Goal: Information Seeking & Learning: Learn about a topic

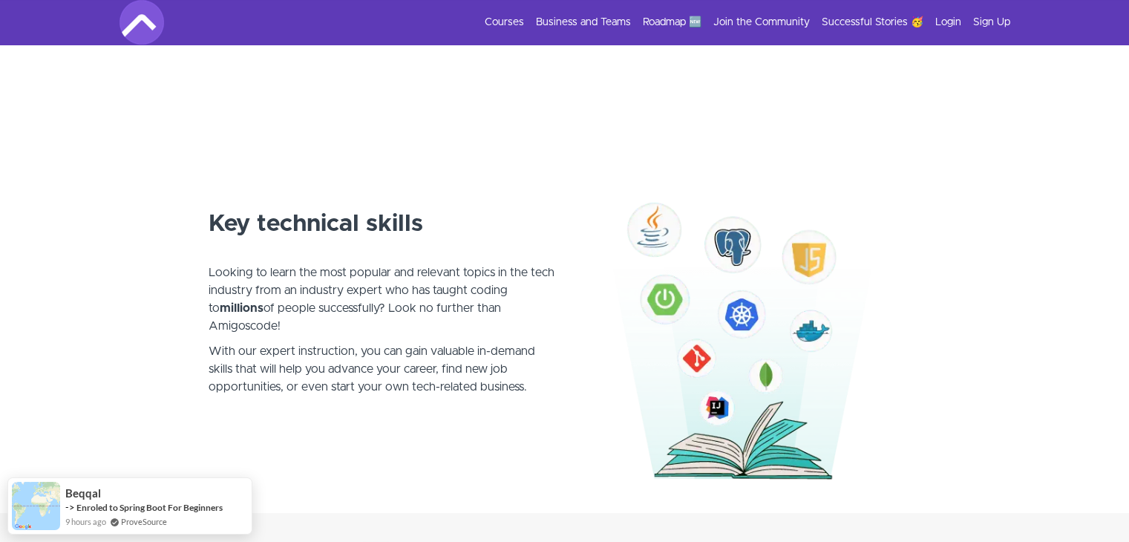
scroll to position [717, 0]
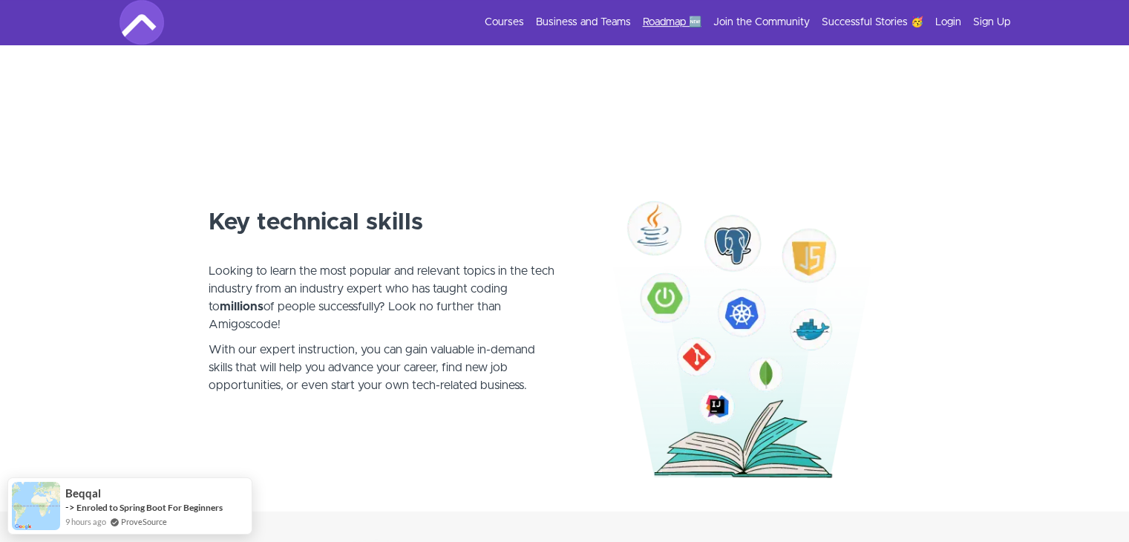
click at [673, 25] on link "Roadmap 🆕" at bounding box center [672, 22] width 59 height 15
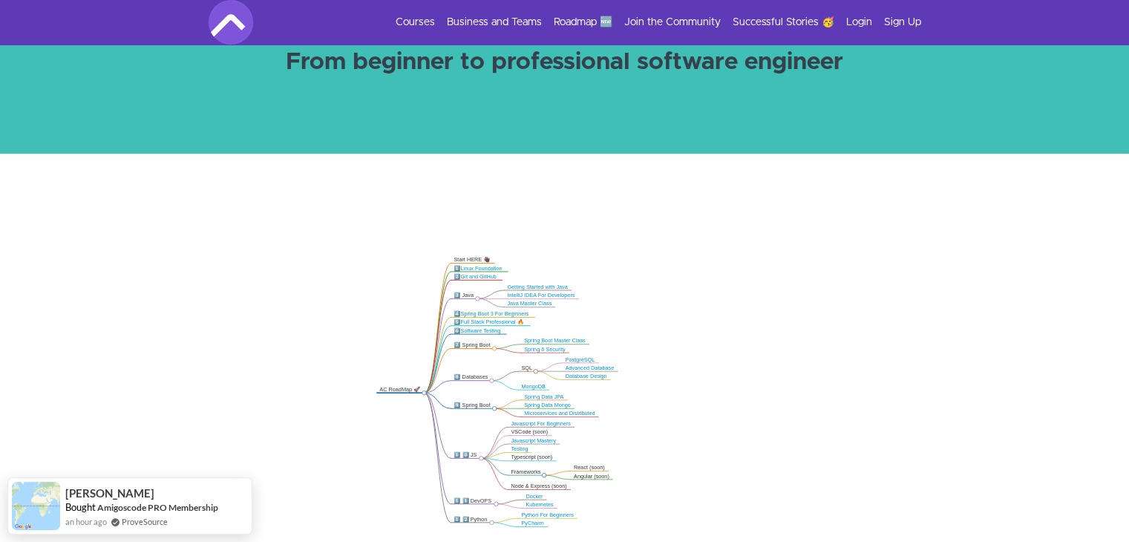
drag, startPoint x: 771, startPoint y: 318, endPoint x: 686, endPoint y: 347, distance: 89.5
click at [686, 347] on icon ".markmap{font:300 16px/20px sans-serif}.markmap-link{fill:none}.markmap-node>ci…" at bounding box center [564, 375] width 1129 height 325
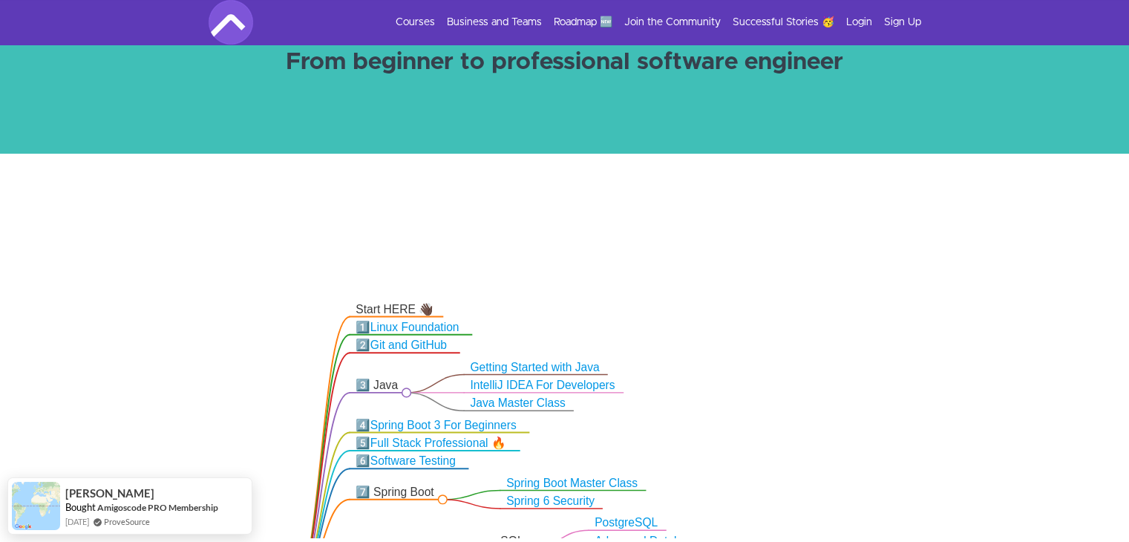
drag, startPoint x: 741, startPoint y: 241, endPoint x: 788, endPoint y: 392, distance: 157.8
click at [788, 392] on icon ".markmap{font:300 16px/20px sans-serif}.markmap-link{fill:none}.markmap-node>ci…" at bounding box center [564, 375] width 1129 height 325
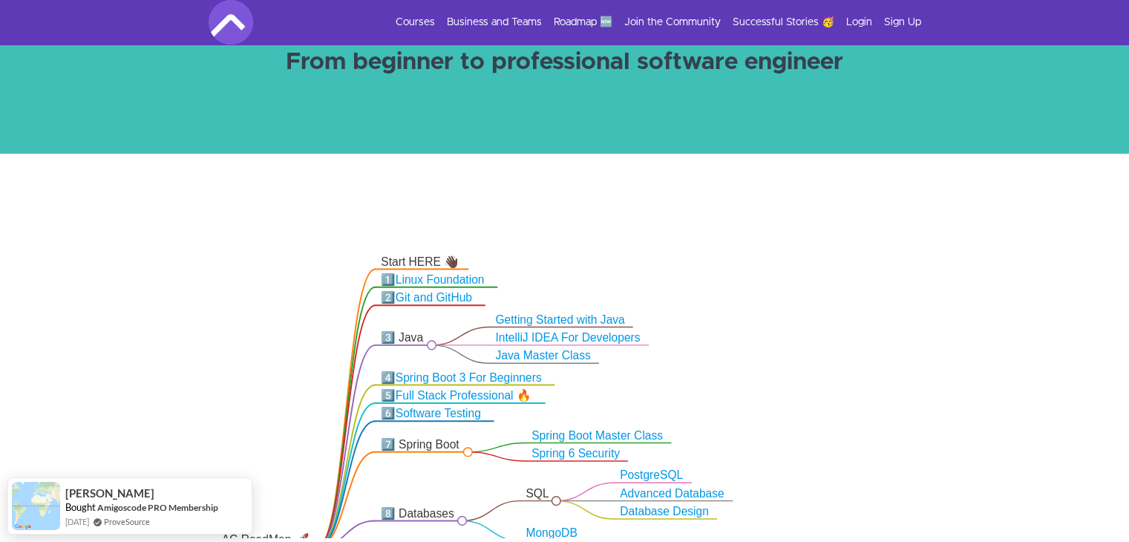
drag, startPoint x: 802, startPoint y: 423, endPoint x: 838, endPoint y: 358, distance: 73.8
click at [838, 358] on icon ".markmap{font:300 16px/20px sans-serif}.markmap-link{fill:none}.markmap-node>ci…" at bounding box center [564, 375] width 1129 height 325
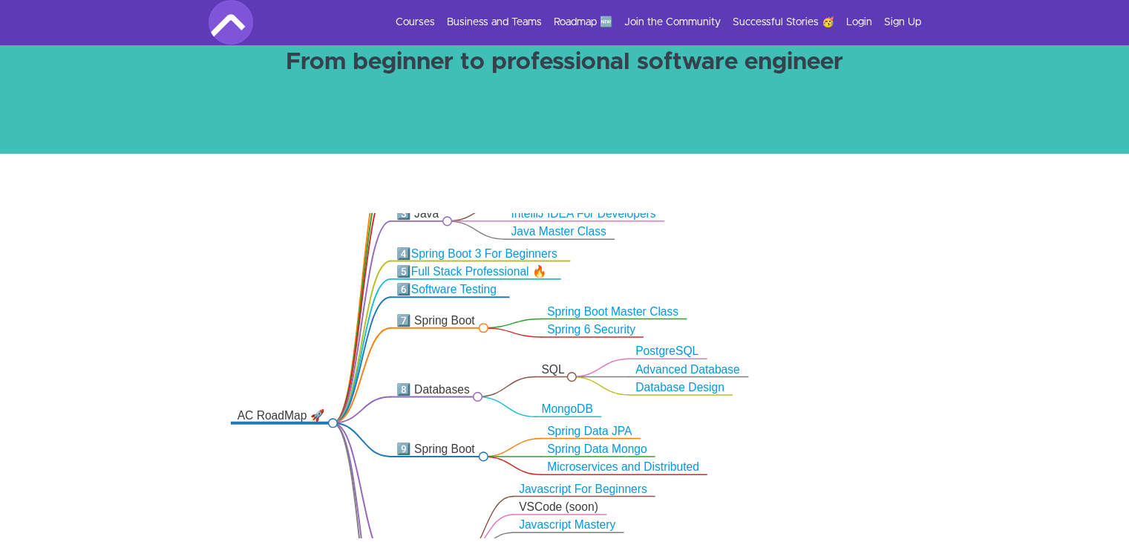
drag, startPoint x: 832, startPoint y: 366, endPoint x: 838, endPoint y: 259, distance: 107.1
click at [838, 259] on icon ".markmap{font:300 16px/20px sans-serif}.markmap-link{fill:none}.markmap-node>ci…" at bounding box center [564, 375] width 1129 height 325
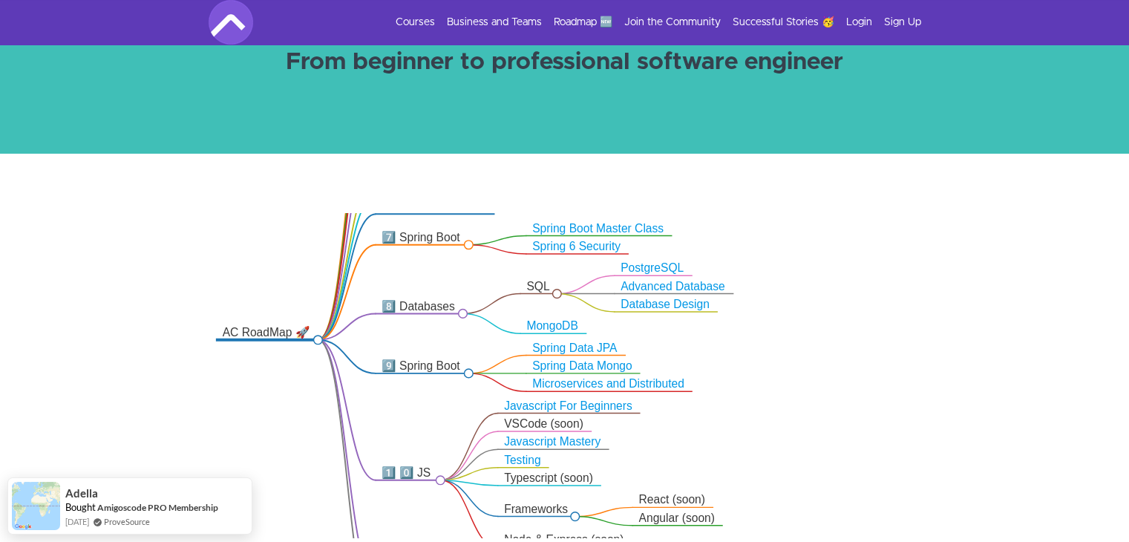
drag, startPoint x: 909, startPoint y: 361, endPoint x: 894, endPoint y: 276, distance: 85.9
click at [894, 276] on icon ".markmap{font:300 16px/20px sans-serif}.markmap-link{fill:none}.markmap-node>ci…" at bounding box center [564, 375] width 1129 height 325
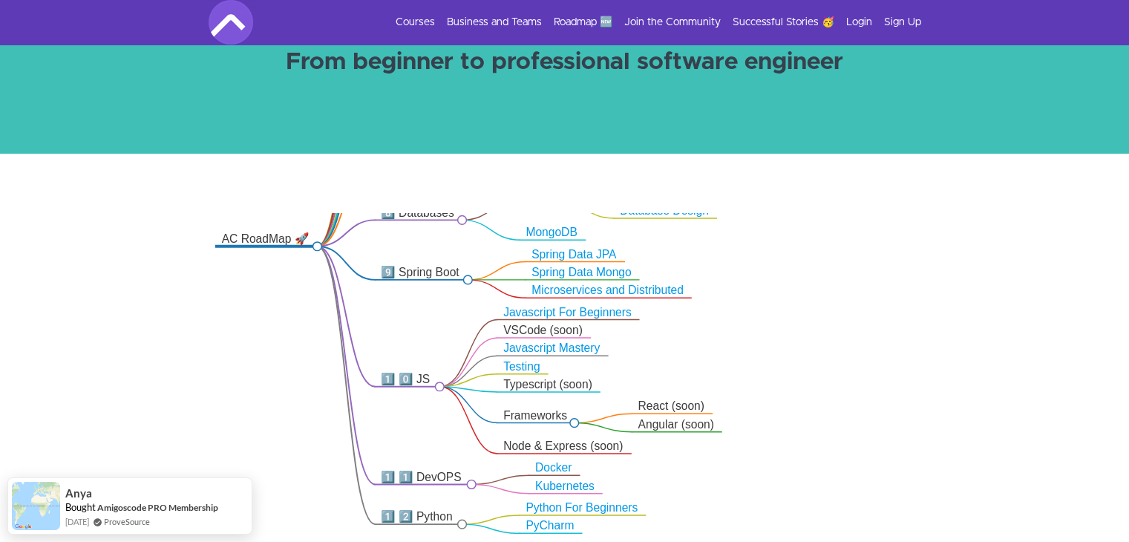
drag, startPoint x: 936, startPoint y: 397, endPoint x: 936, endPoint y: 304, distance: 92.1
click at [936, 304] on icon ".markmap{font:300 16px/20px sans-serif}.markmap-link{fill:none}.markmap-node>ci…" at bounding box center [564, 375] width 1129 height 325
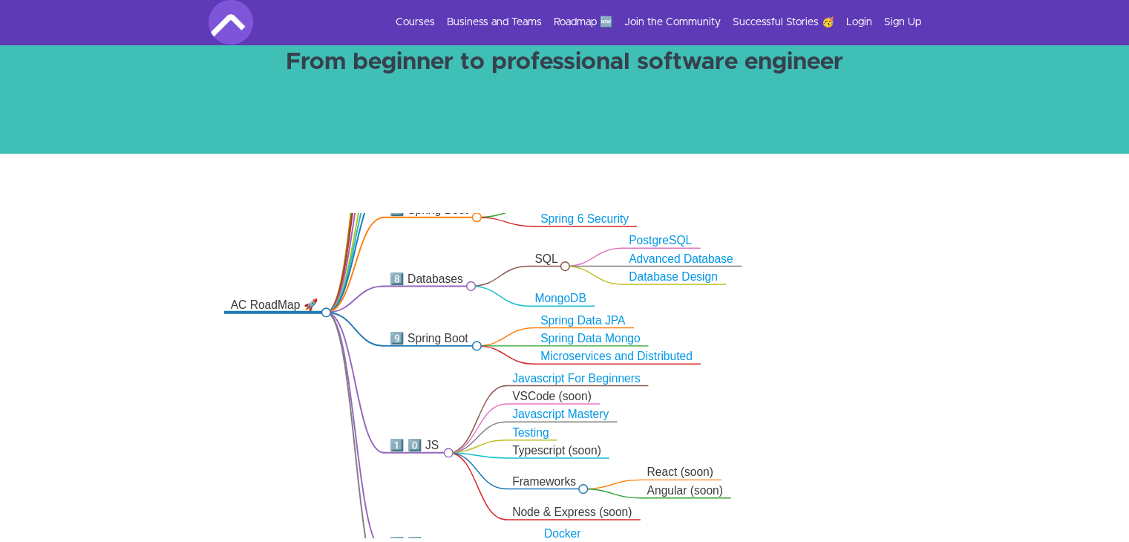
drag, startPoint x: 933, startPoint y: 416, endPoint x: 933, endPoint y: 576, distance: 160.4
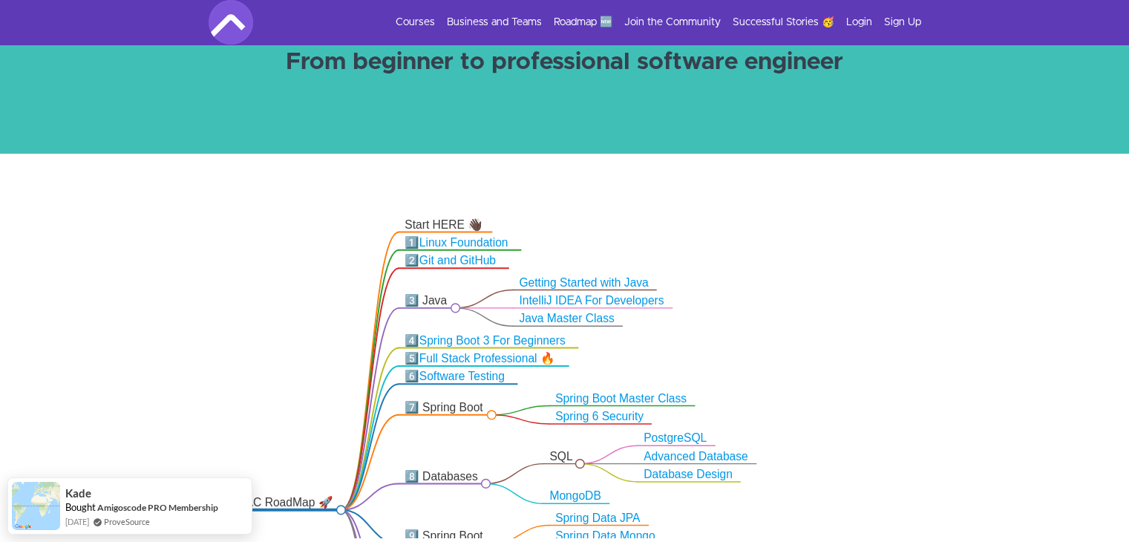
drag, startPoint x: 939, startPoint y: 473, endPoint x: 962, endPoint y: 576, distance: 105.9
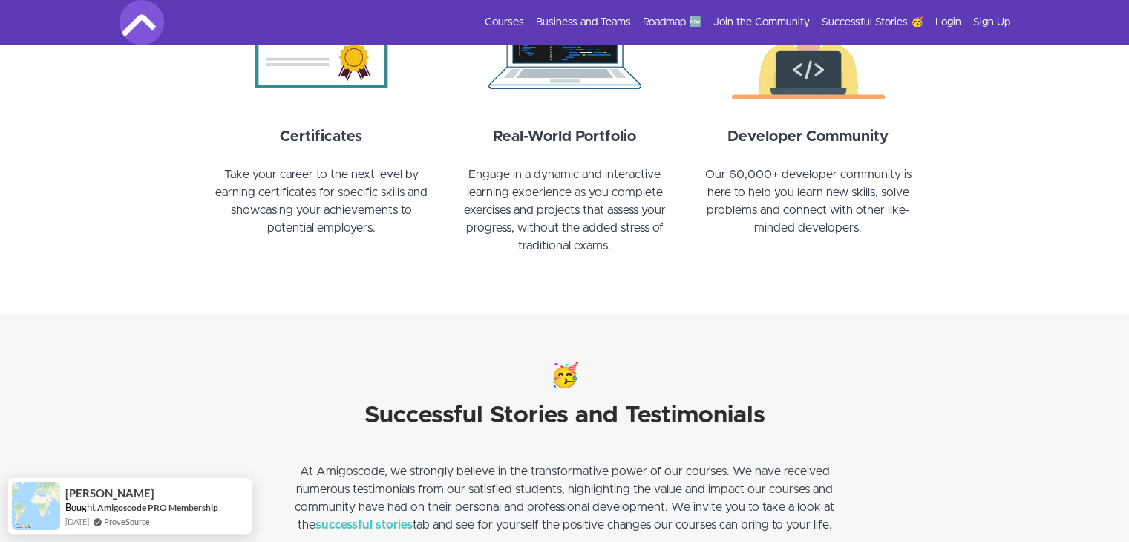
scroll to position [1717, 0]
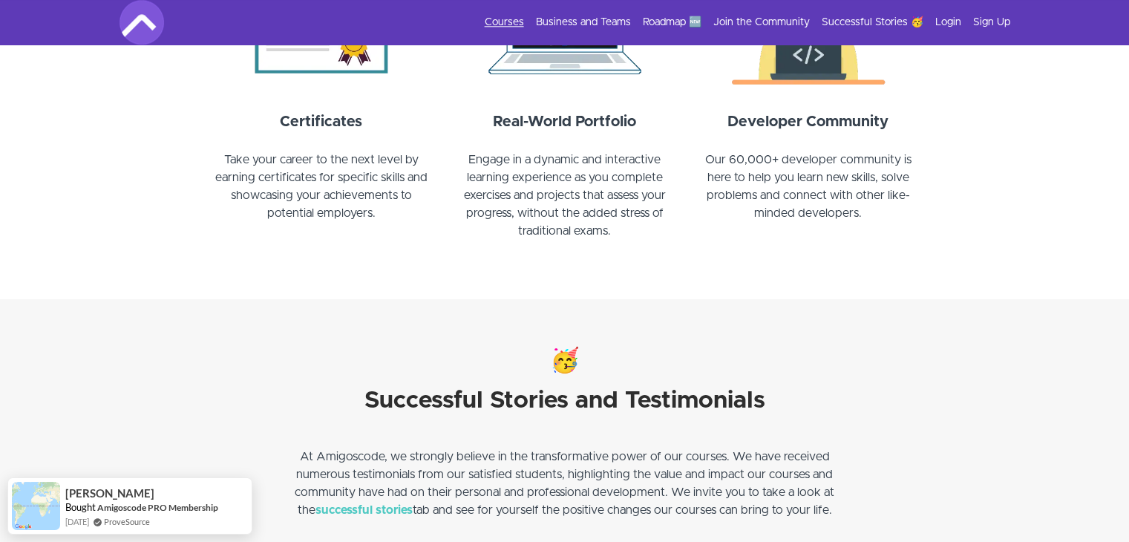
click at [507, 19] on link "Courses" at bounding box center [504, 22] width 39 height 15
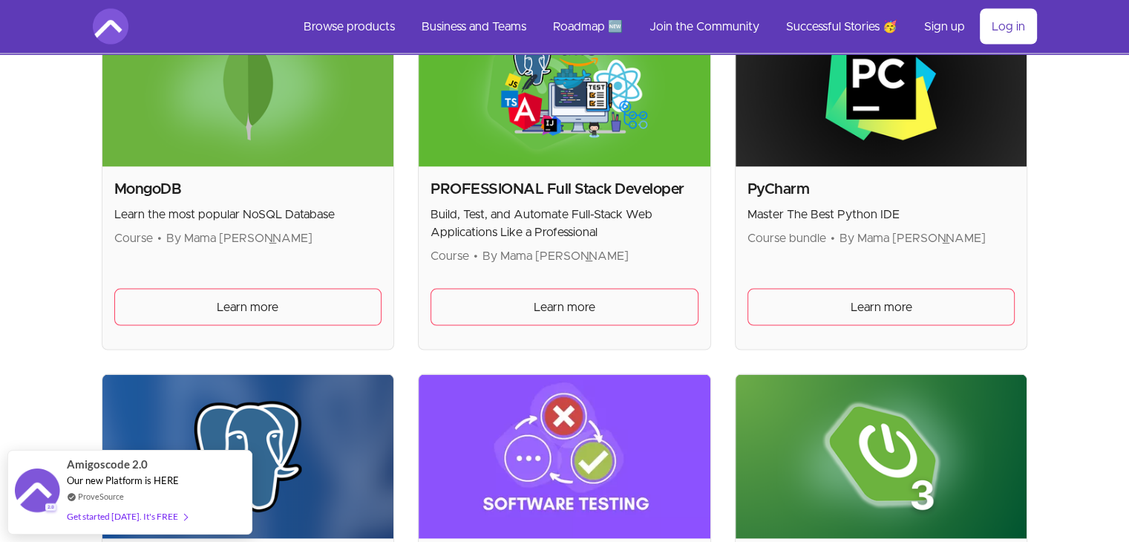
scroll to position [2964, 0]
click at [532, 313] on link "Learn more" at bounding box center [565, 307] width 268 height 37
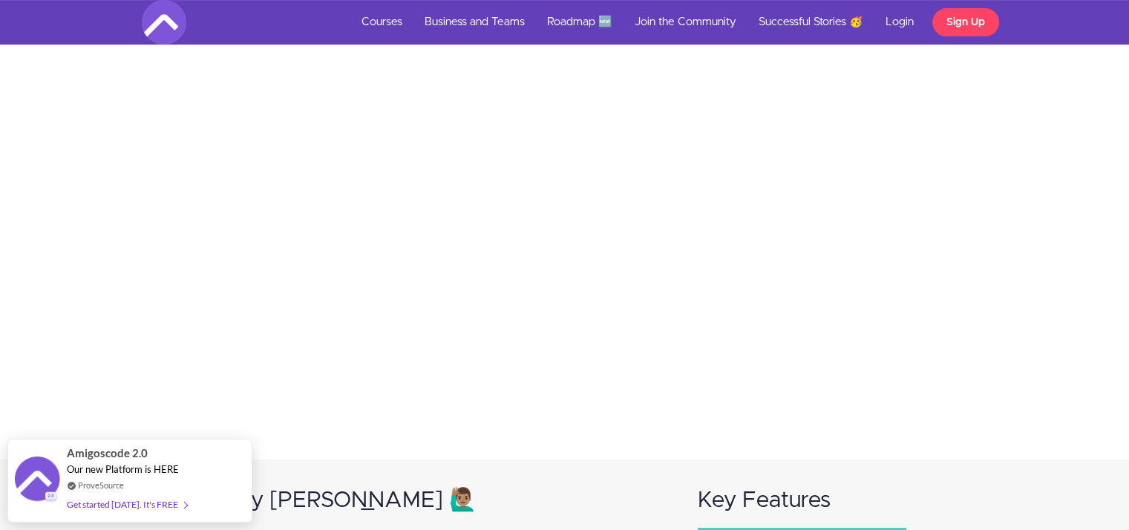
scroll to position [446, 0]
click at [143, 500] on div "Get started [DATE]. It's FREE" at bounding box center [127, 497] width 120 height 17
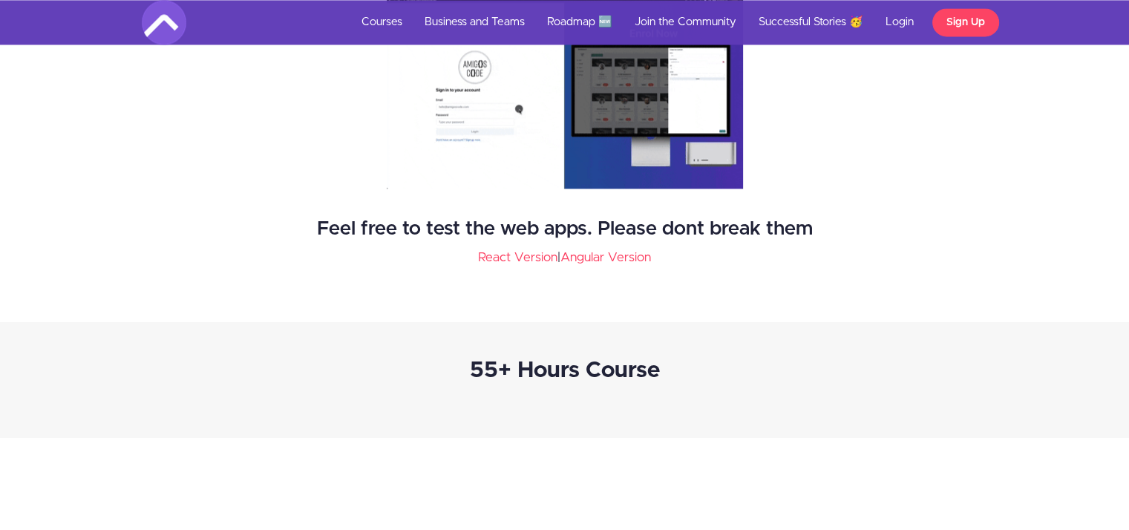
scroll to position [2259, 0]
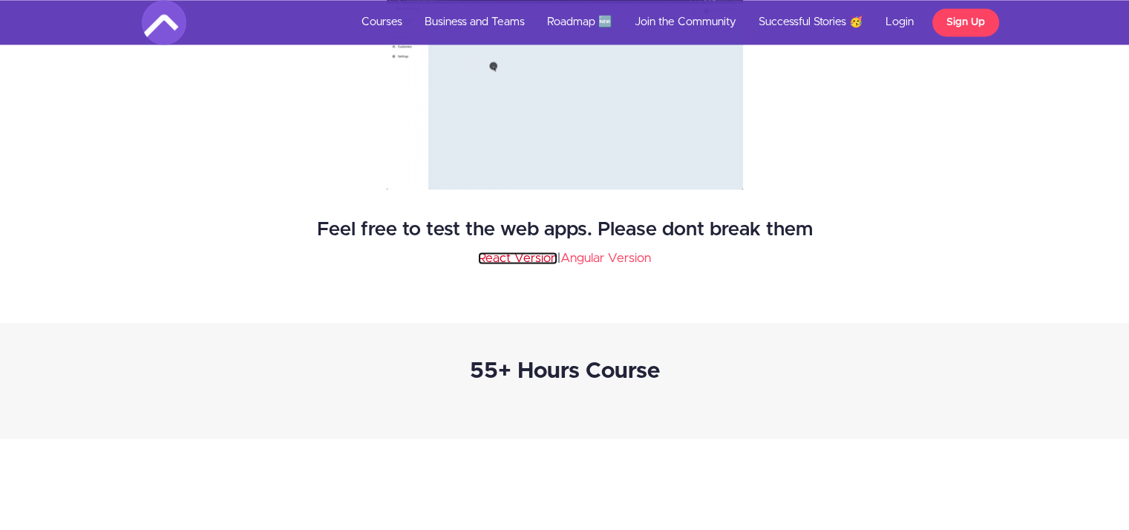
click at [486, 258] on link "React Version" at bounding box center [517, 258] width 79 height 13
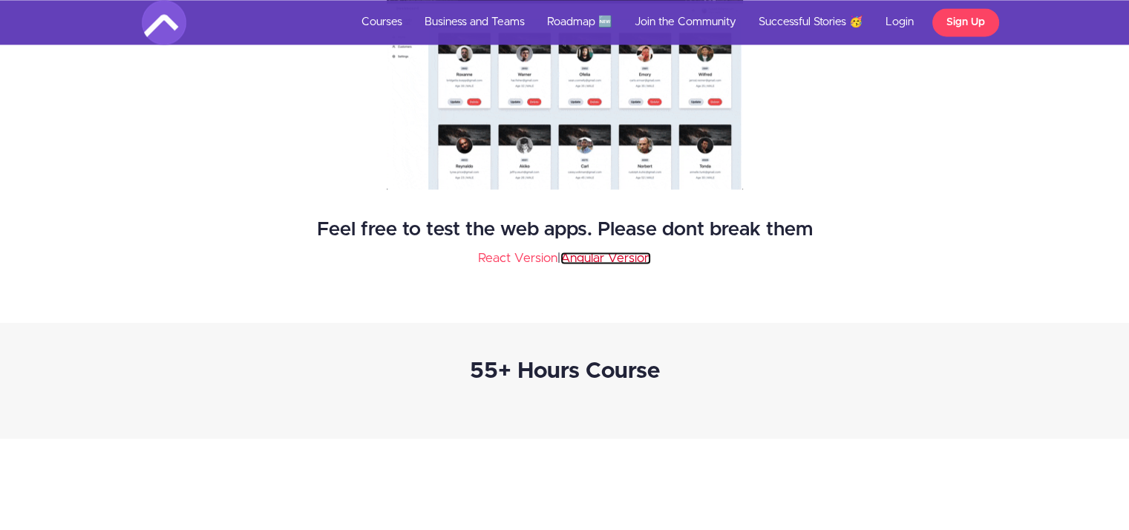
click at [584, 254] on link "Angular Version" at bounding box center [606, 258] width 91 height 13
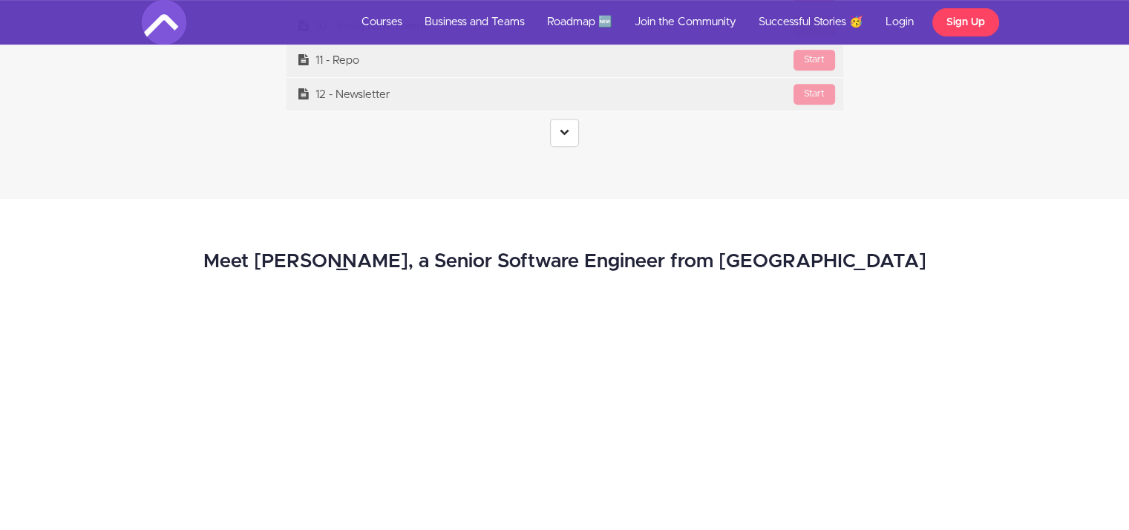
scroll to position [6330, 0]
click at [569, 131] on icon at bounding box center [565, 131] width 10 height 10
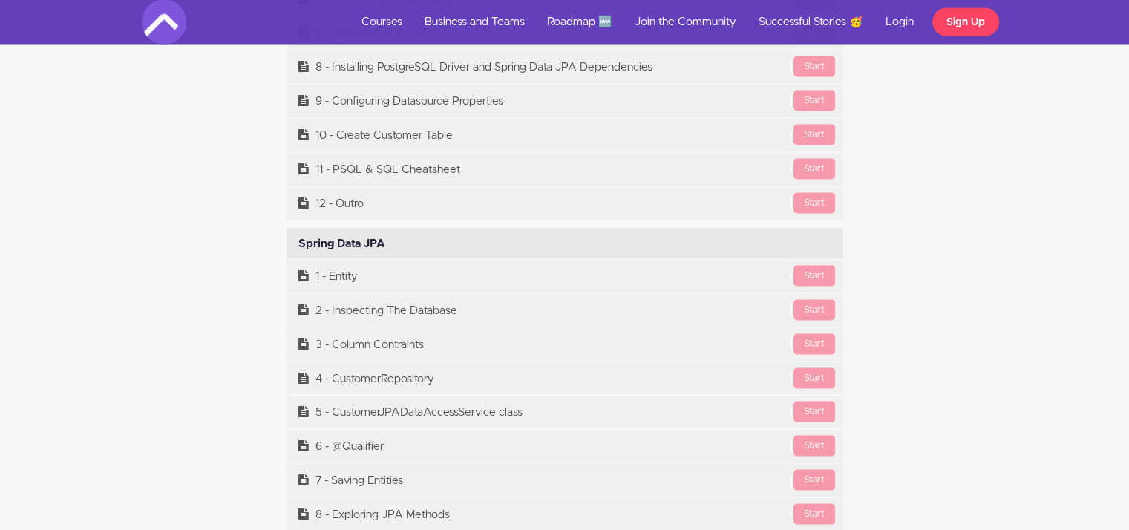
scroll to position [8648, 0]
